Goal: Entertainment & Leisure: Consume media (video, audio)

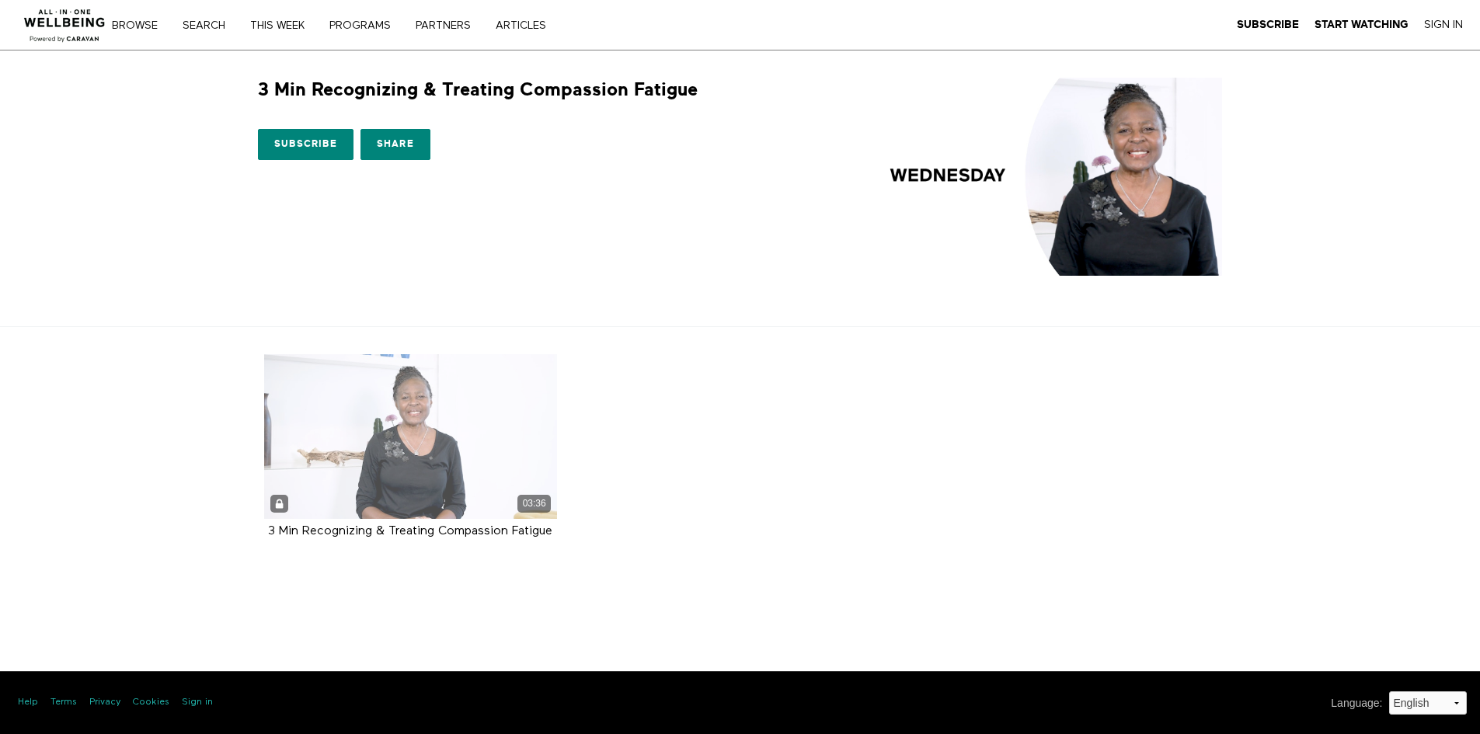
click at [407, 377] on div "03:36" at bounding box center [411, 436] width 294 height 165
